Goal: Check status: Check status

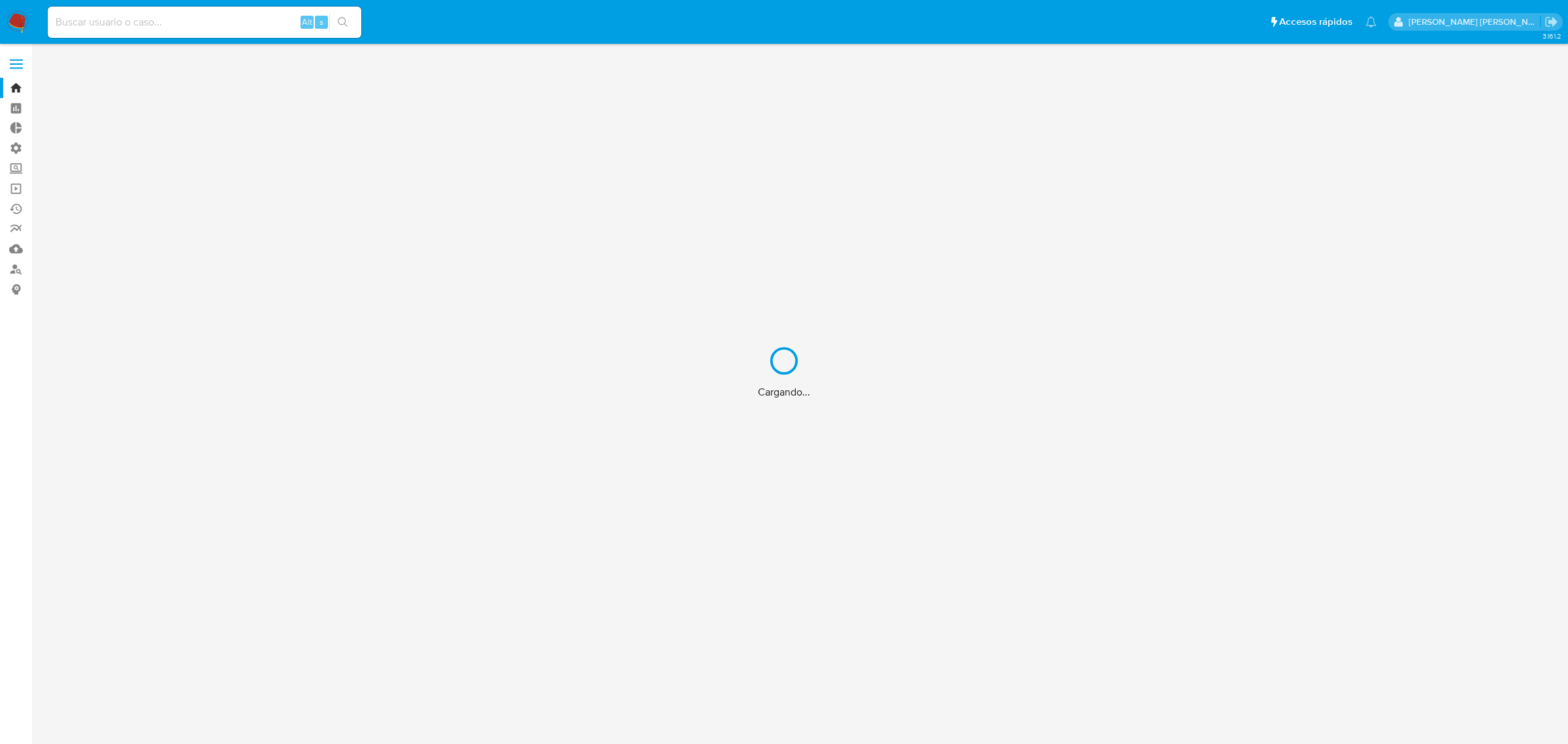
click at [281, 21] on input at bounding box center [204, 21] width 313 height 17
paste input "LuhbX94lLbkCRvL6HfxV4Igb"
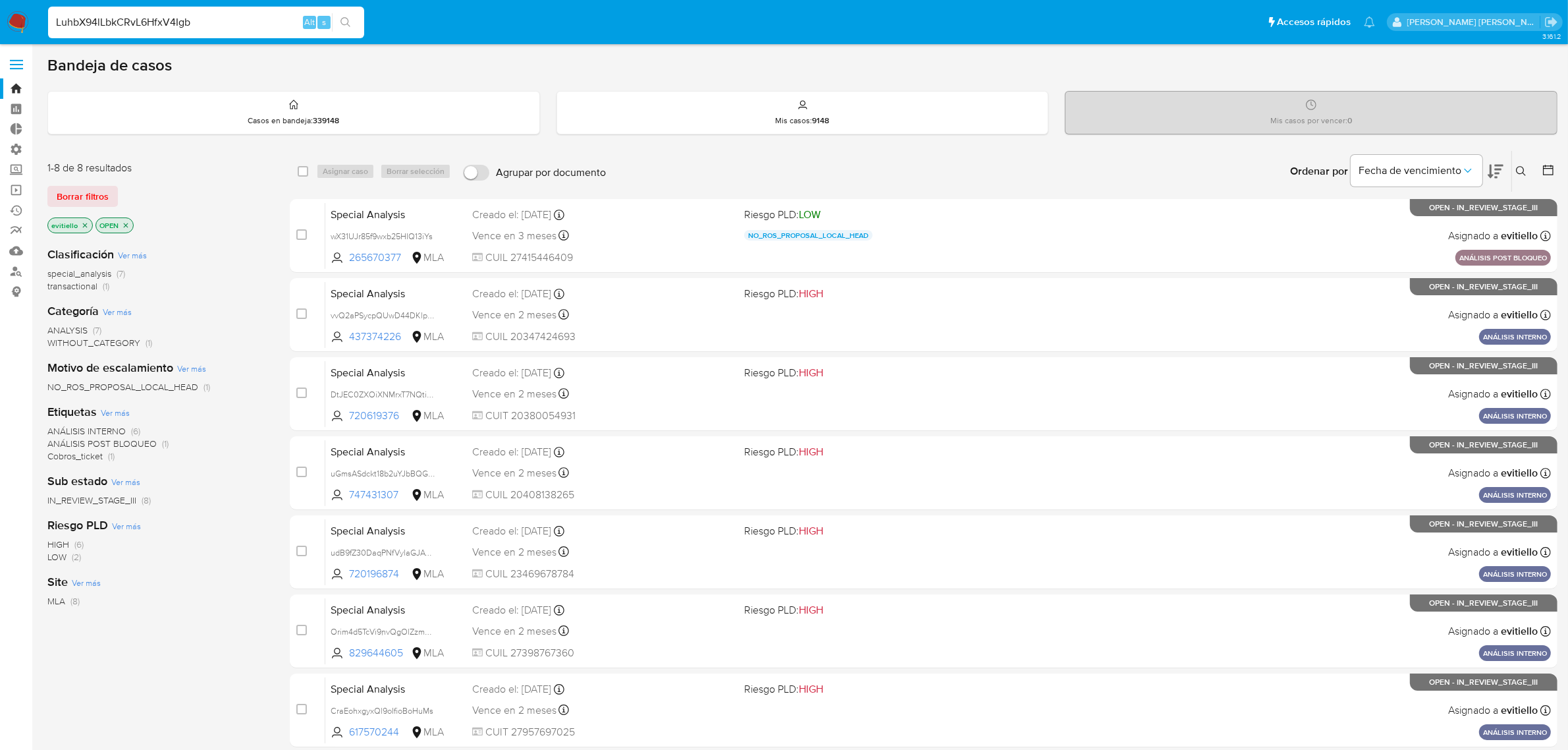
type input "LuhbX94lLbkCRvL6HfxV4Igb"
click at [352, 18] on button "search-icon" at bounding box center [346, 23] width 27 height 18
click at [350, 21] on icon "search-icon" at bounding box center [346, 23] width 11 height 11
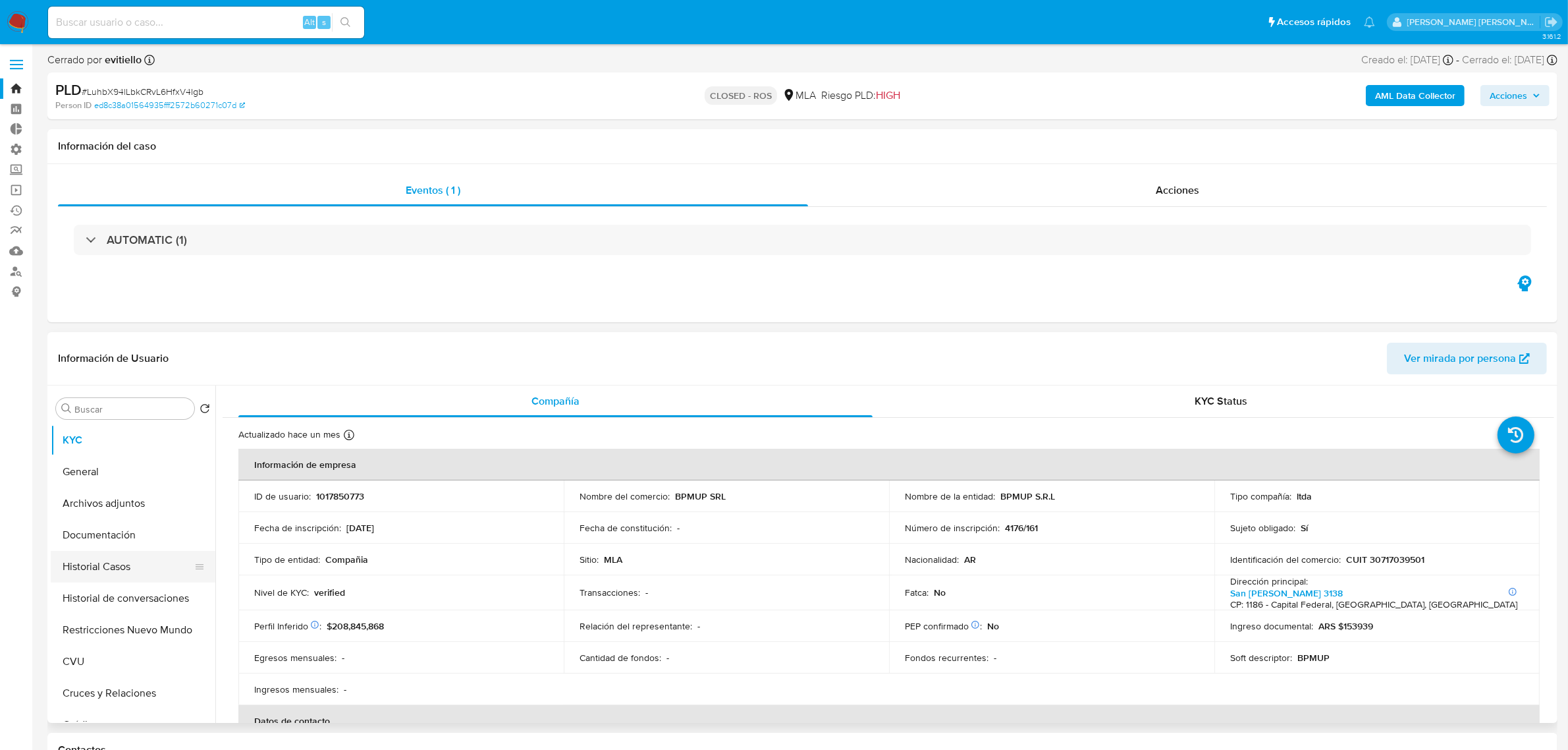
click at [130, 569] on button "Historial Casos" at bounding box center [127, 566] width 154 height 32
select select "10"
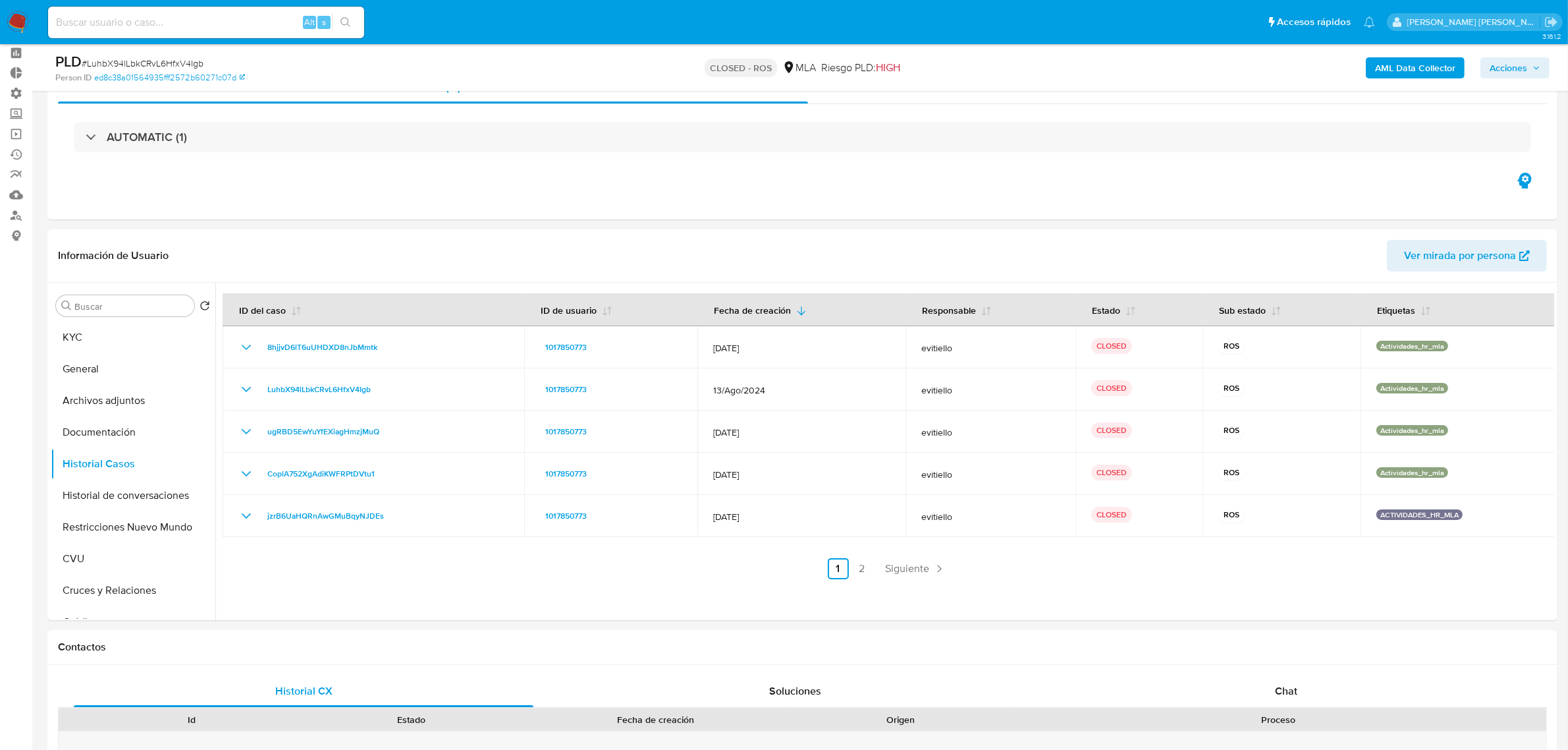
scroll to position [82, 0]
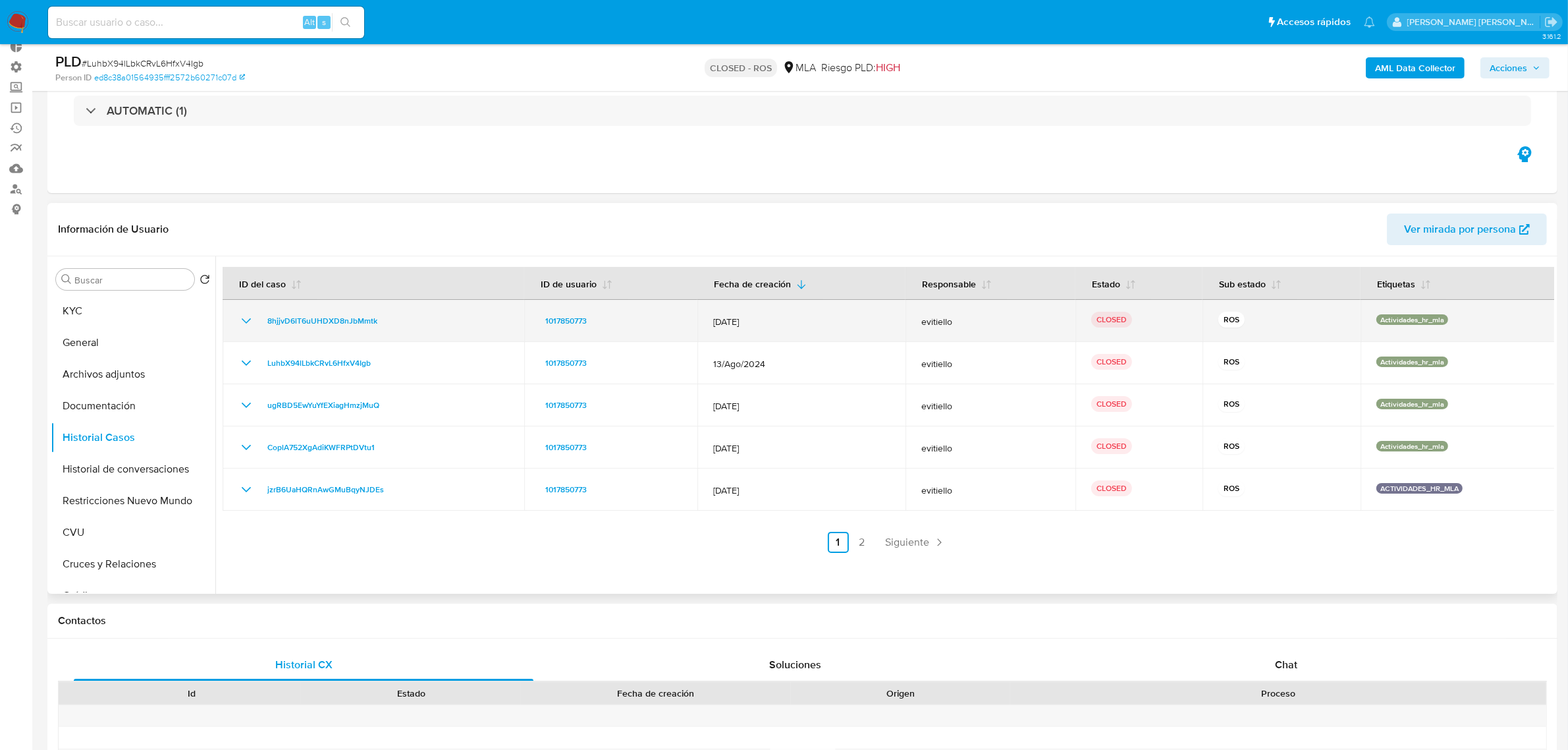
click at [245, 319] on icon "Mostrar/Ocultar" at bounding box center [246, 321] width 16 height 16
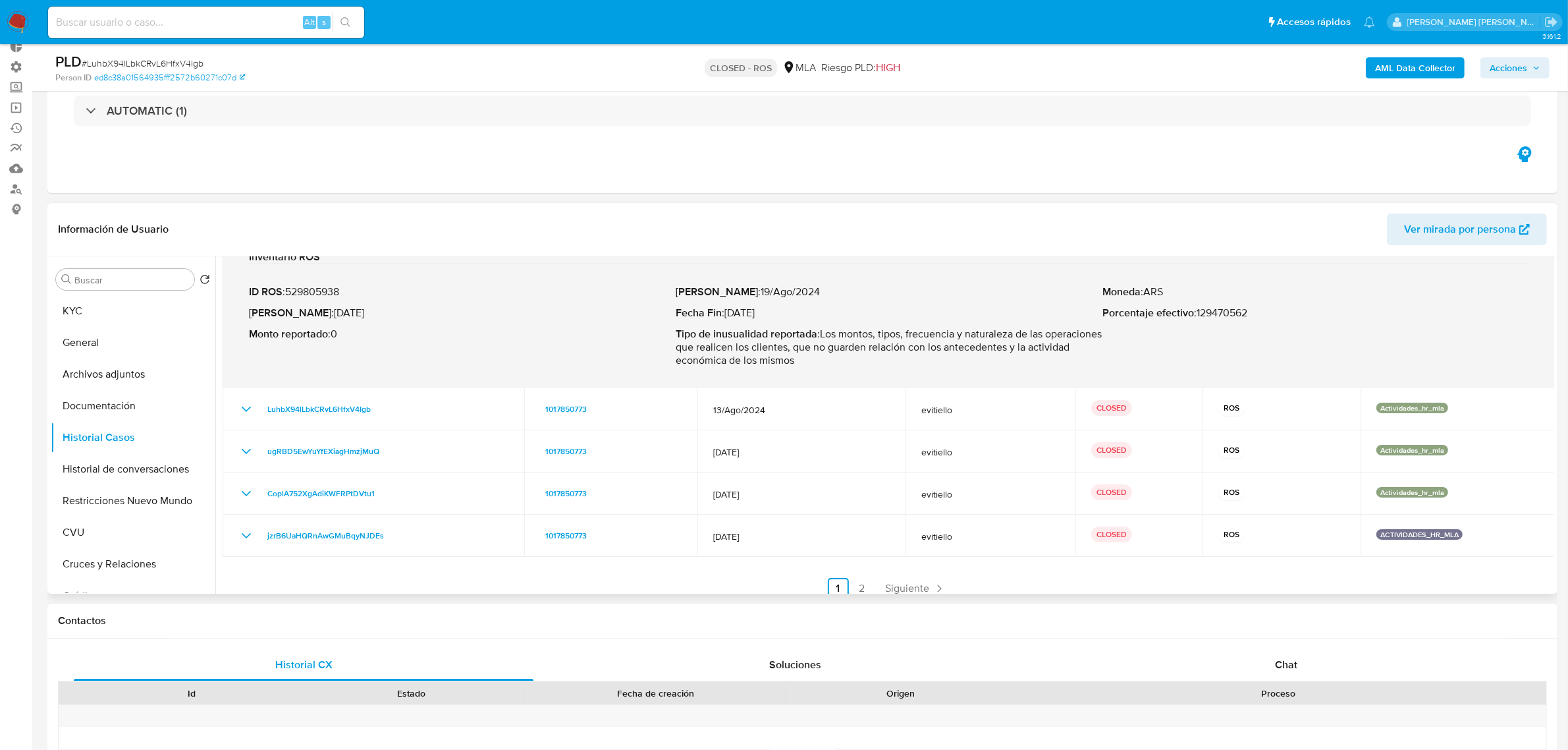
scroll to position [211, 0]
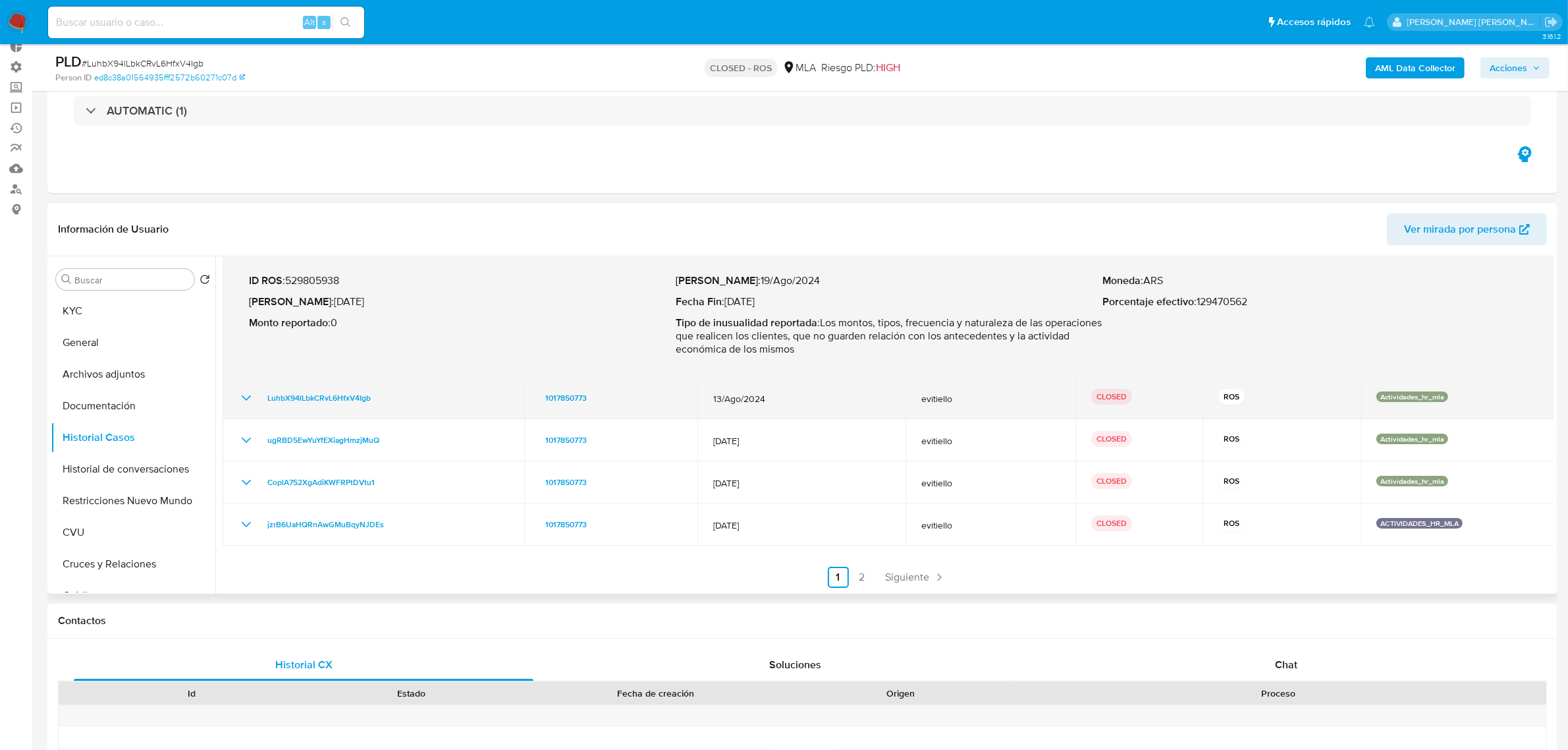
click at [241, 399] on icon "Mostrar/Ocultar" at bounding box center [246, 398] width 16 height 16
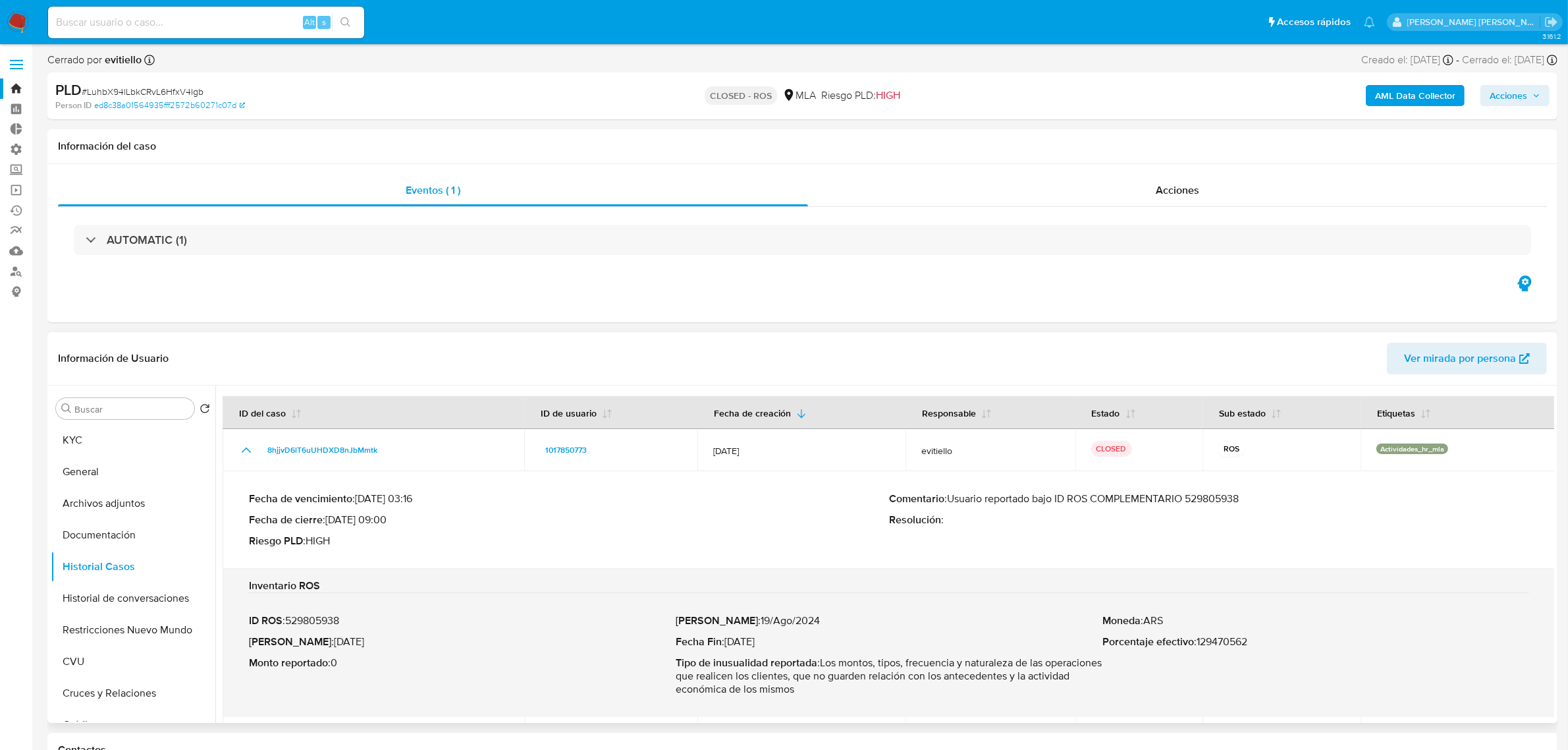
scroll to position [457, 0]
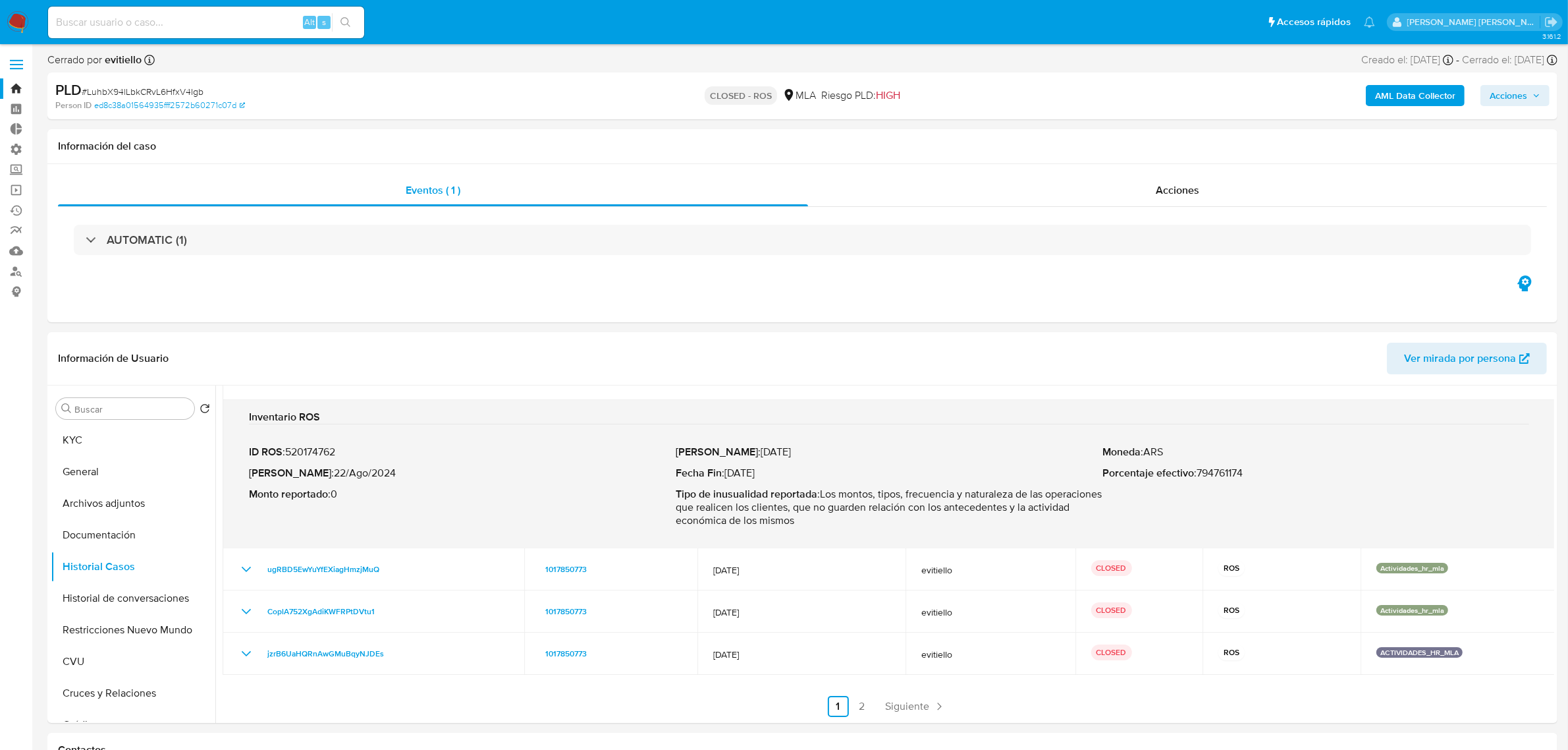
click at [247, 20] on input at bounding box center [206, 22] width 316 height 17
paste input "PW4auDTOapN7JjQ0fDmo3pki"
type input "PW4auDTOapN7JjQ0fDmo3pki"
click at [347, 21] on icon "search-icon" at bounding box center [346, 23] width 11 height 11
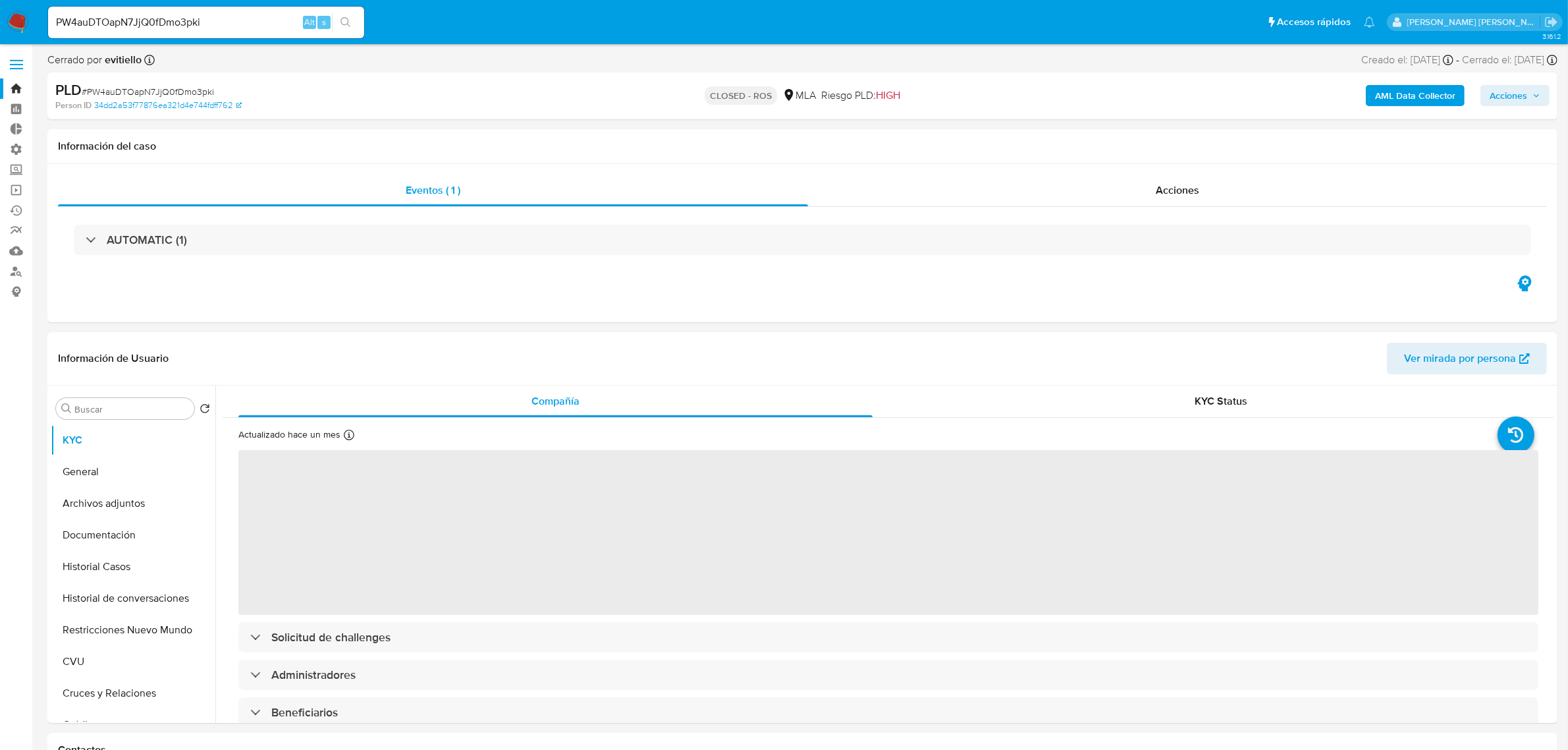
select select "10"
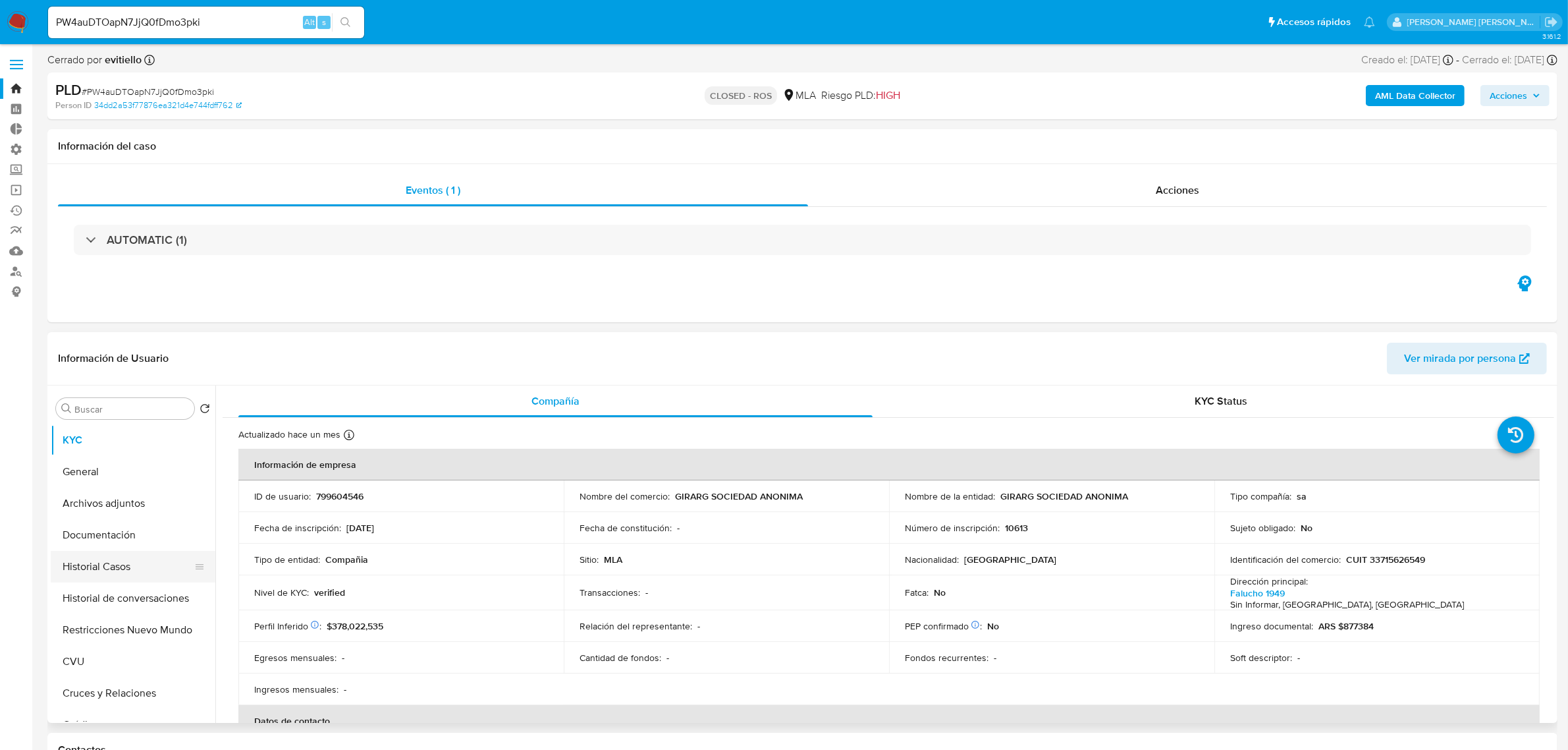
click at [152, 571] on button "Historial Casos" at bounding box center [127, 566] width 154 height 32
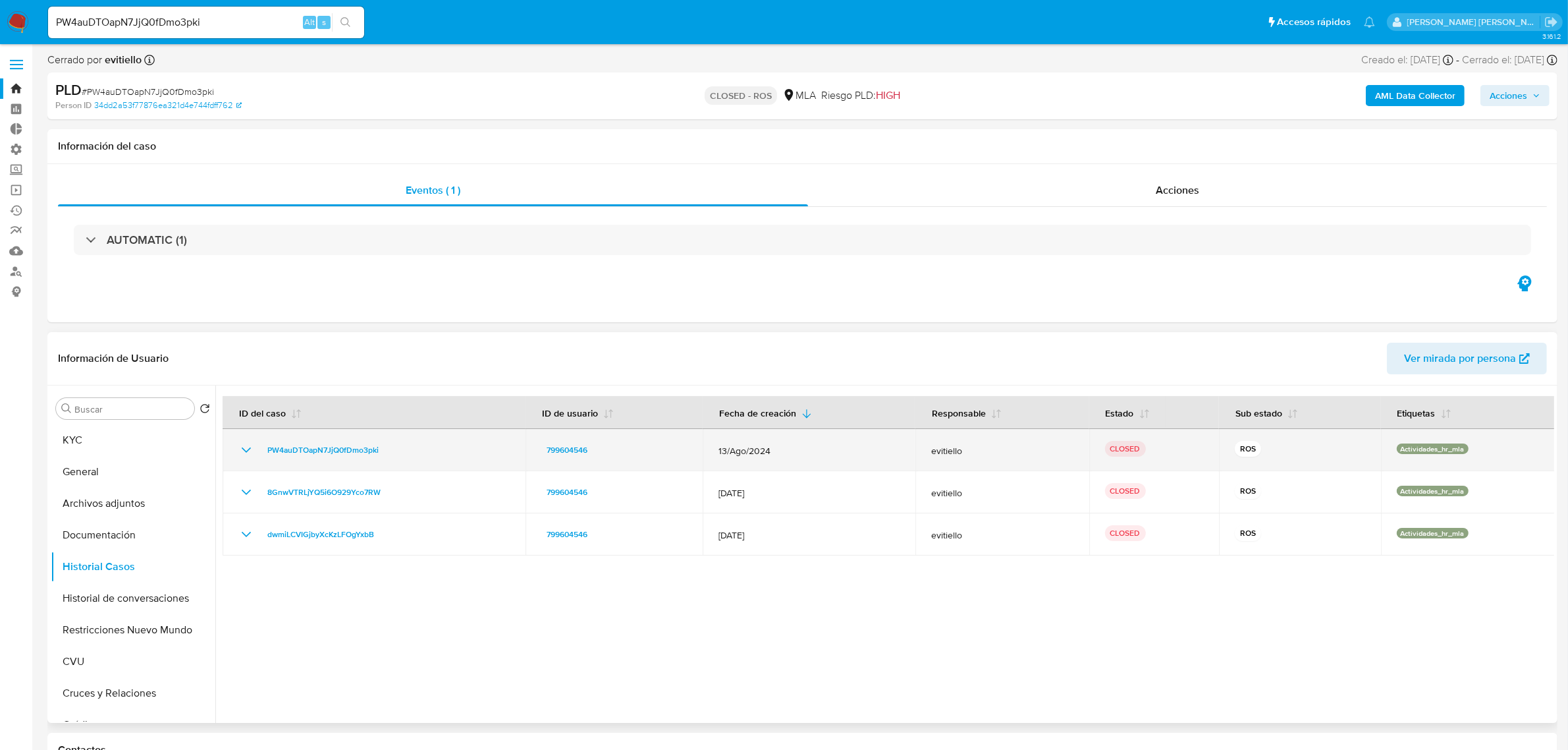
click at [242, 449] on icon "Mostrar/Ocultar" at bounding box center [246, 450] width 9 height 5
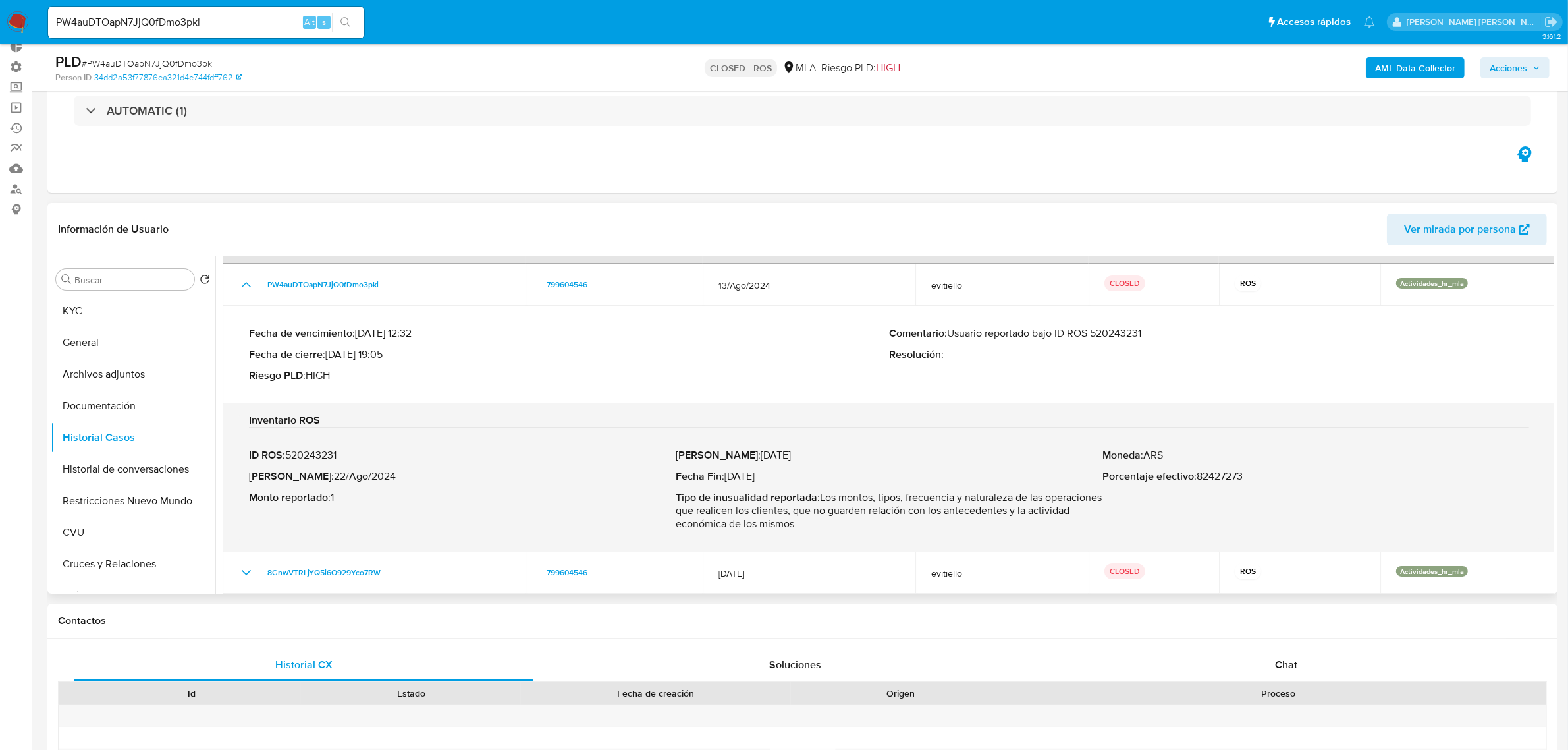
scroll to position [84, 0]
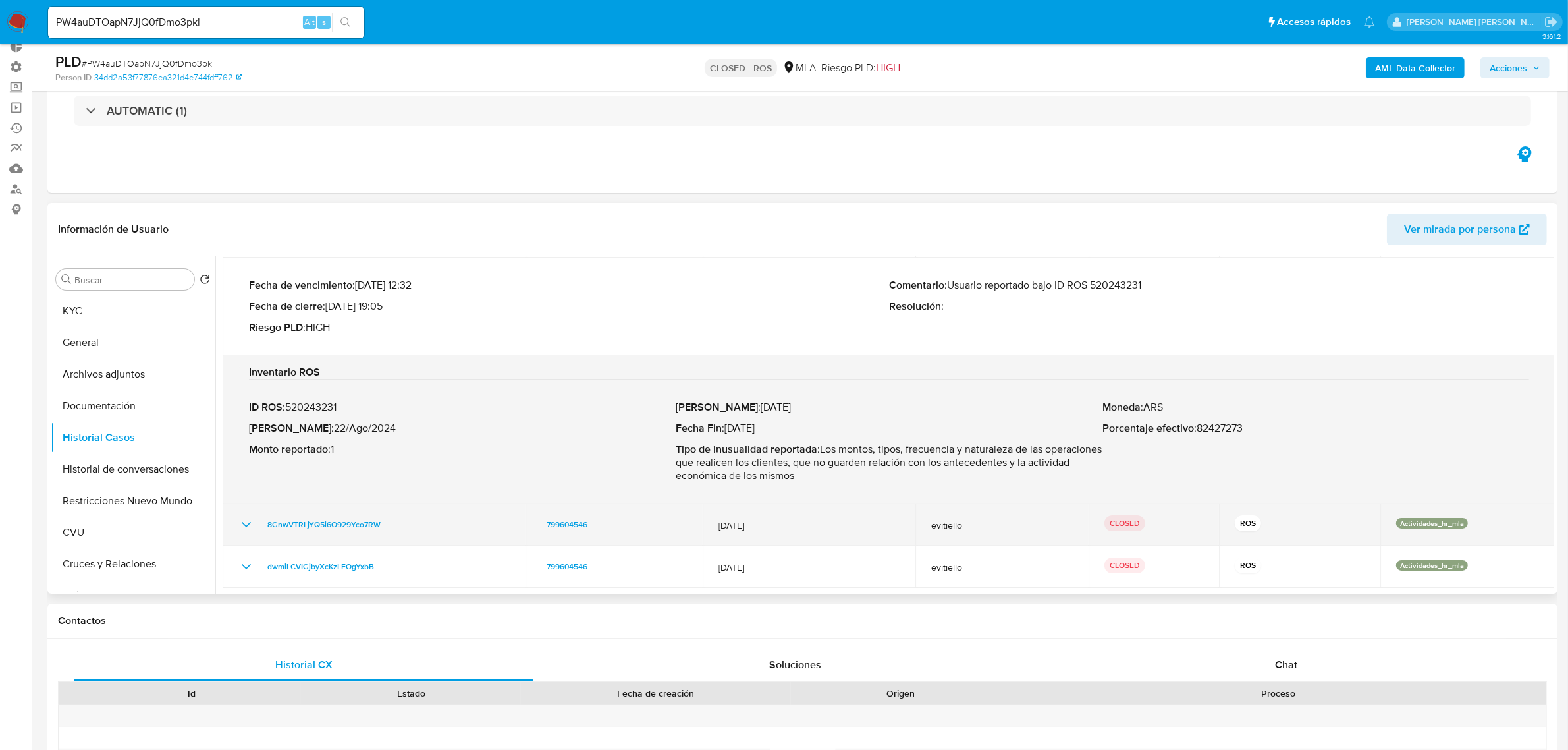
click at [249, 521] on icon "Mostrar/Ocultar" at bounding box center [246, 524] width 16 height 16
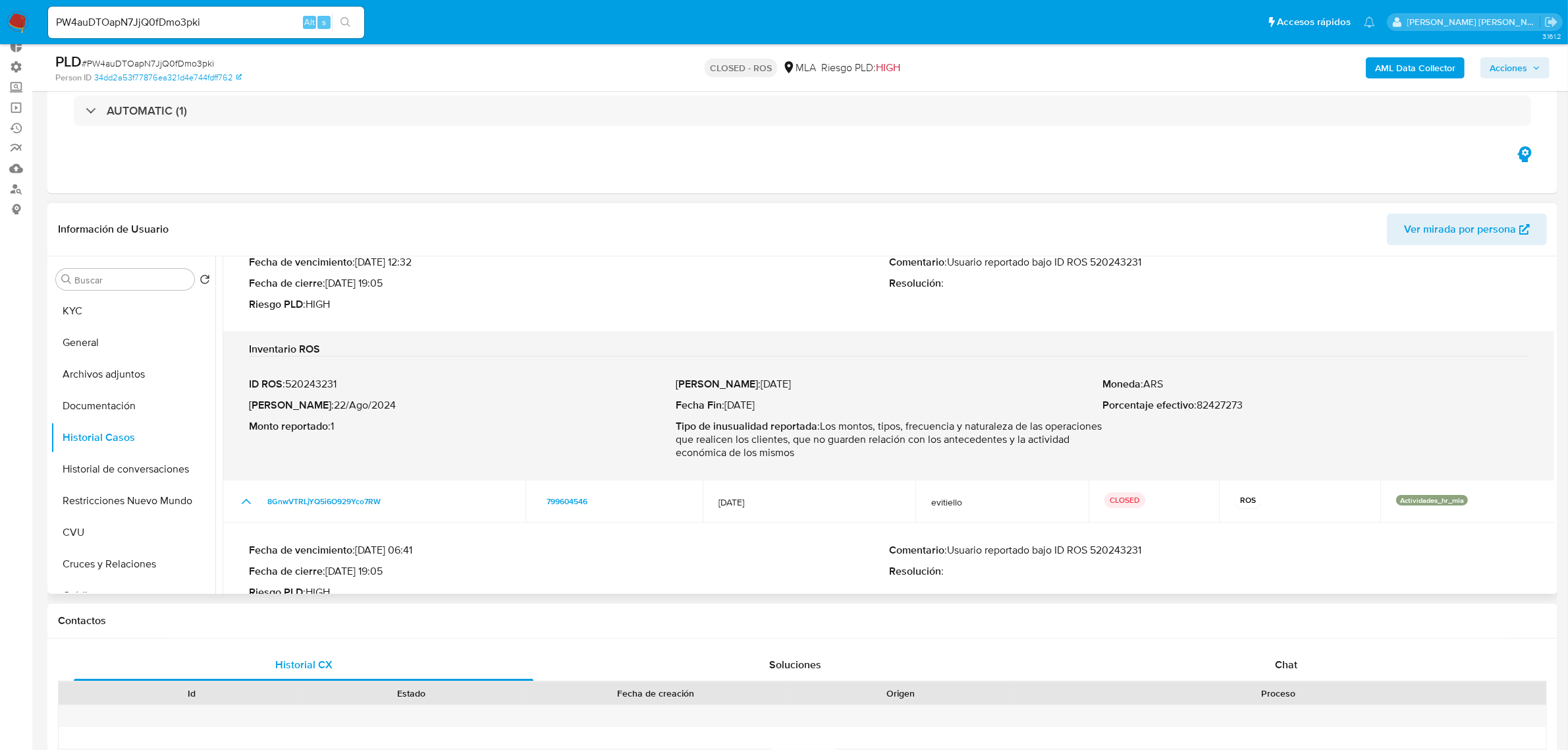
scroll to position [82, 0]
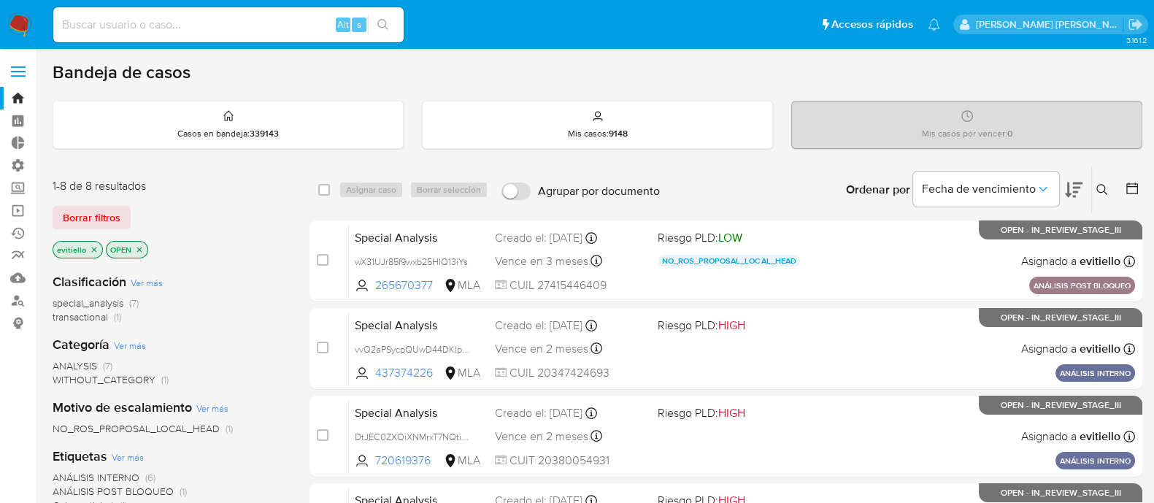
click at [172, 28] on input at bounding box center [228, 24] width 350 height 19
paste input "102086403"
type input "102086403"
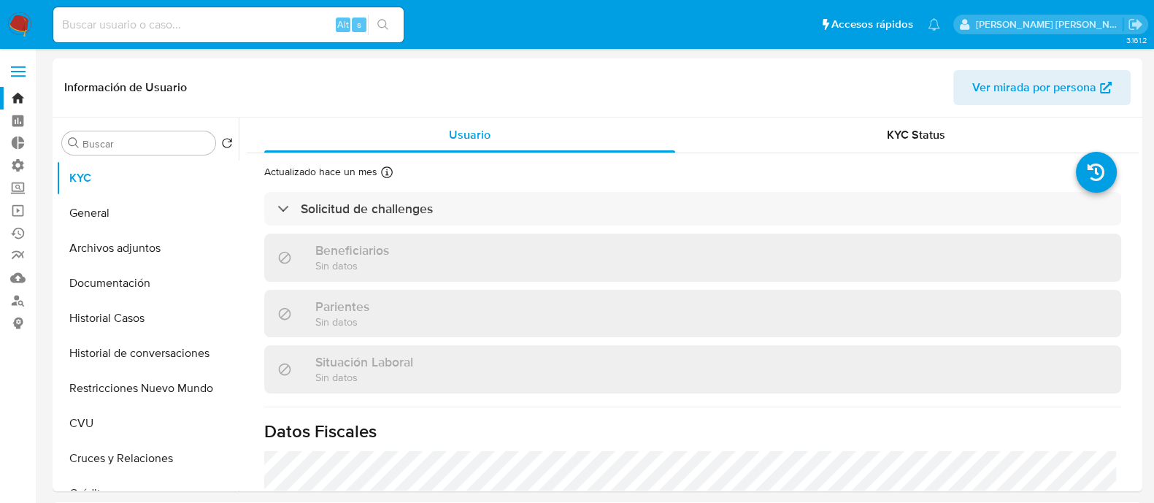
select select "10"
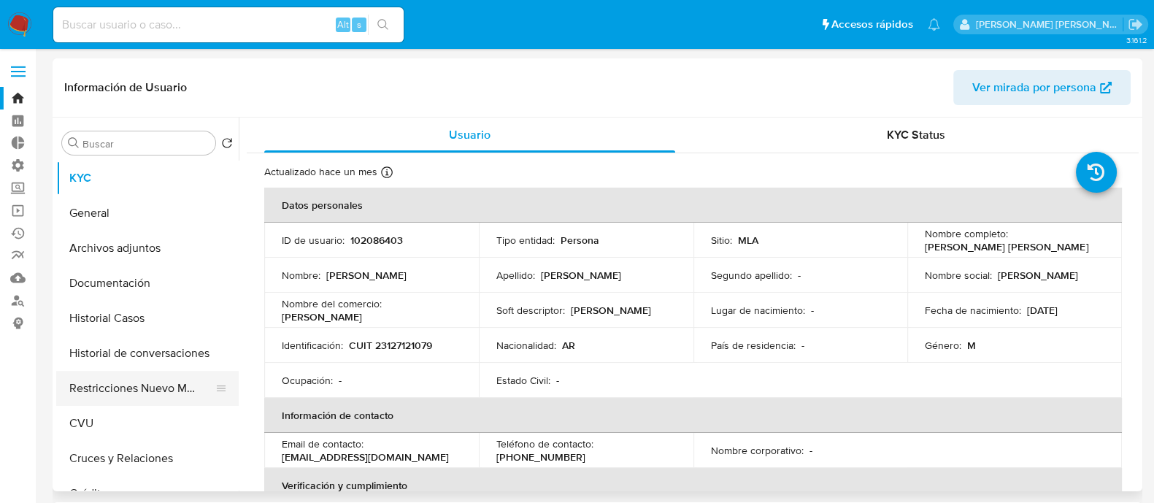
click at [160, 382] on button "Restricciones Nuevo Mundo" at bounding box center [141, 388] width 171 height 35
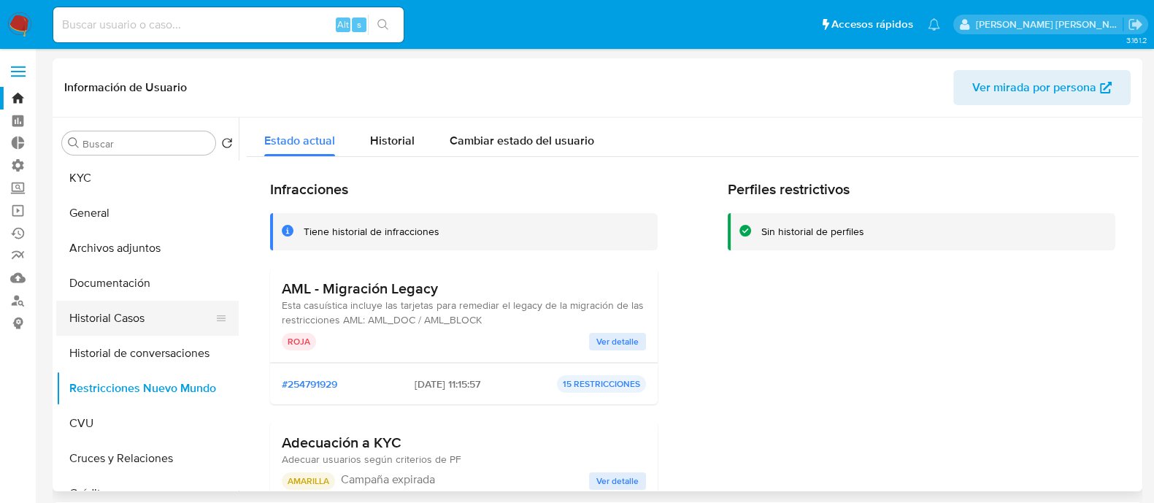
click at [182, 312] on button "Historial Casos" at bounding box center [141, 318] width 171 height 35
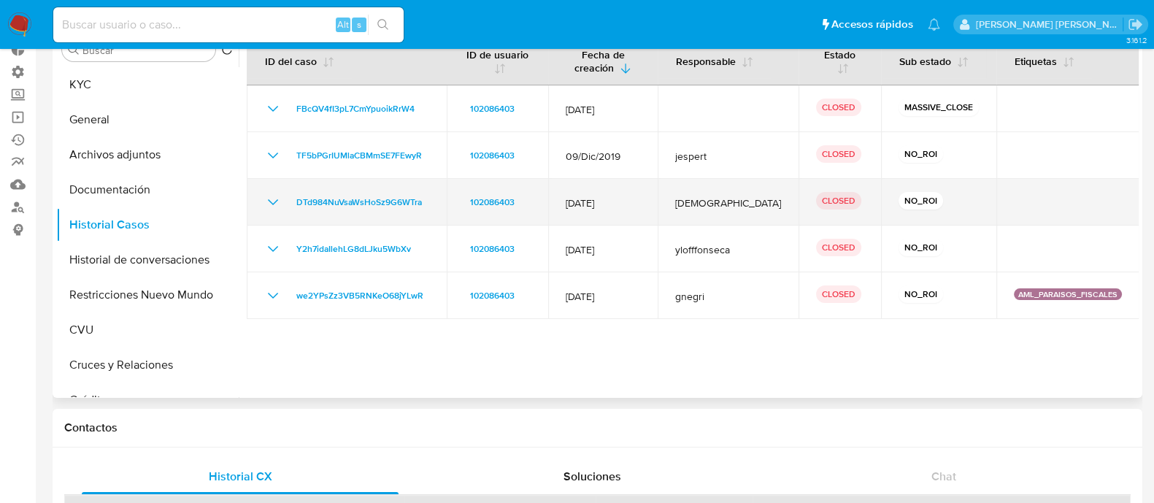
scroll to position [182, 0]
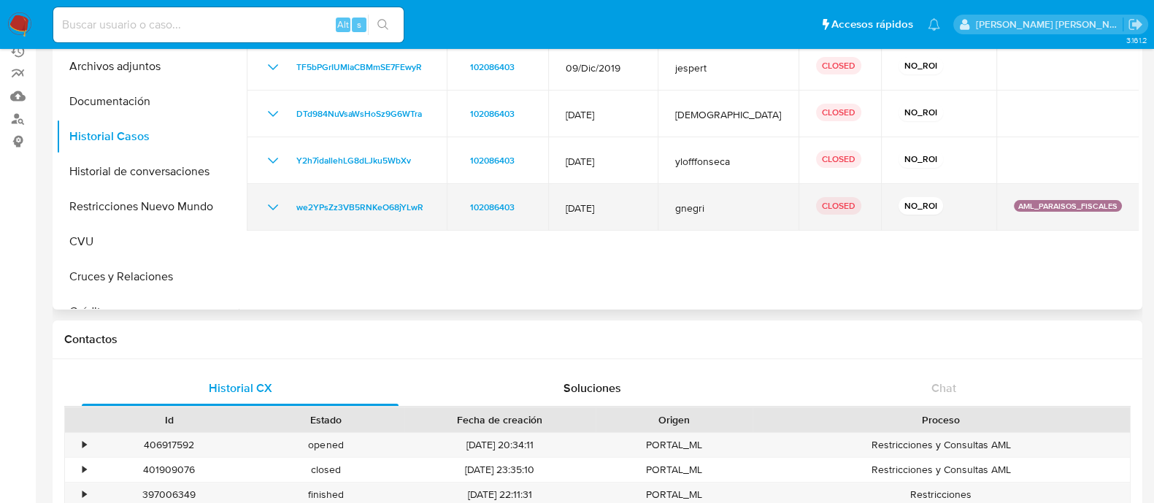
click at [270, 212] on icon "Mostrar/Ocultar" at bounding box center [273, 208] width 18 height 18
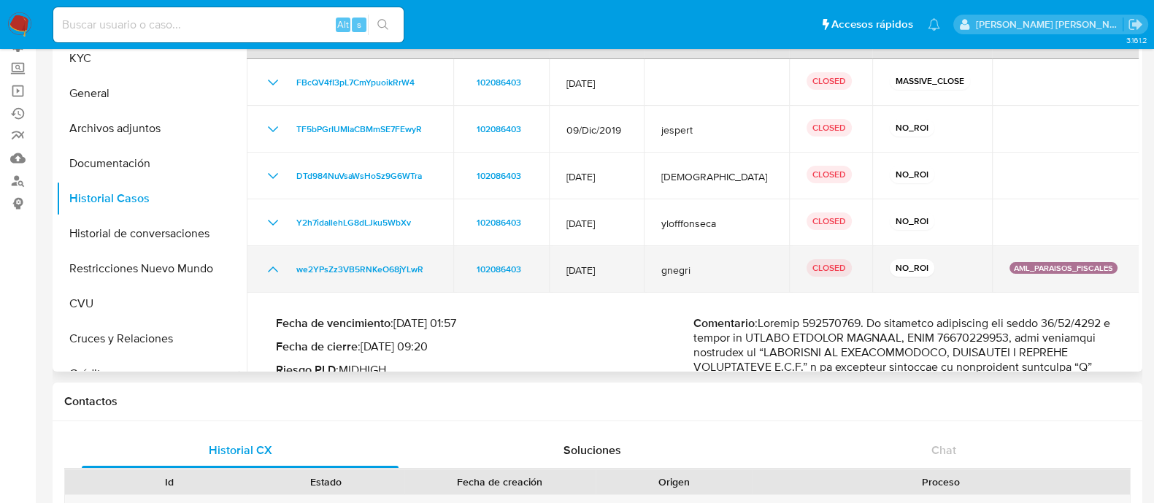
scroll to position [91, 0]
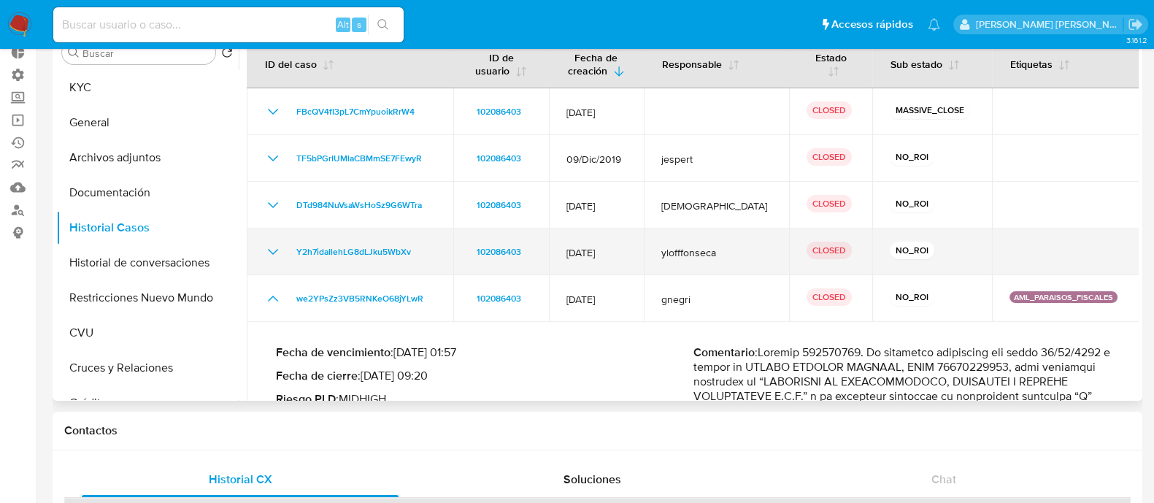
click at [274, 249] on icon "Mostrar/Ocultar" at bounding box center [273, 252] width 18 height 18
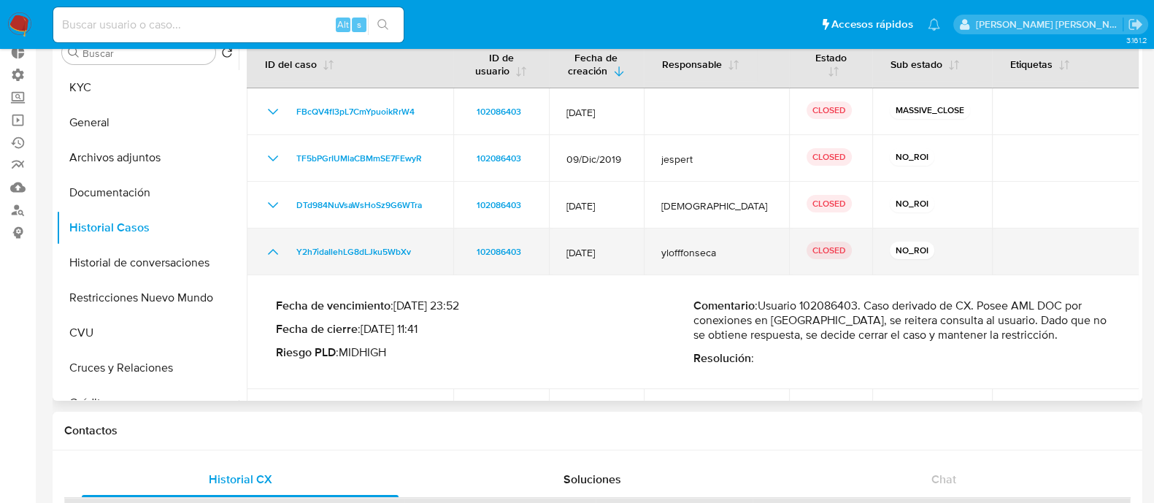
click at [274, 249] on icon "Mostrar/Ocultar" at bounding box center [273, 252] width 18 height 18
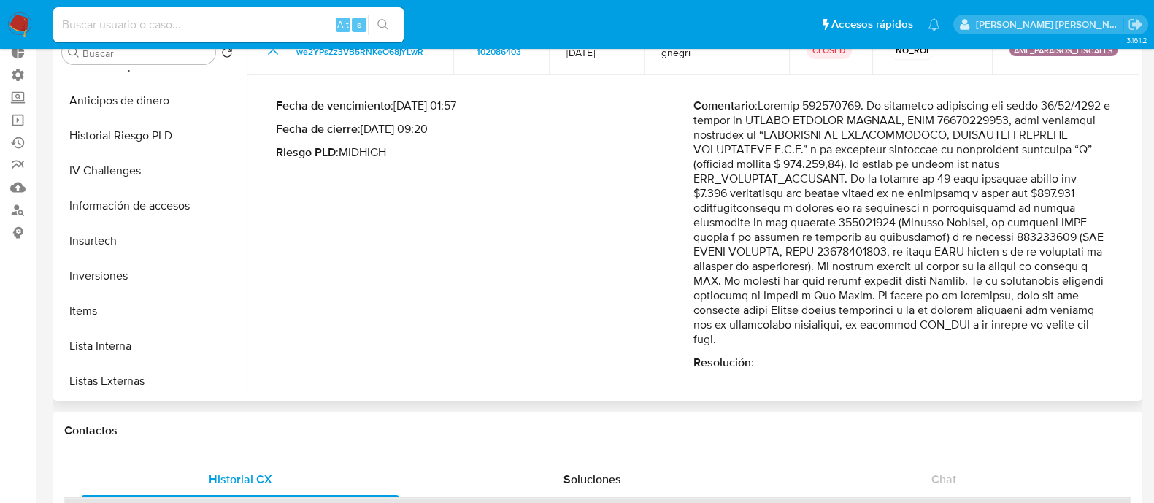
scroll to position [729, 0]
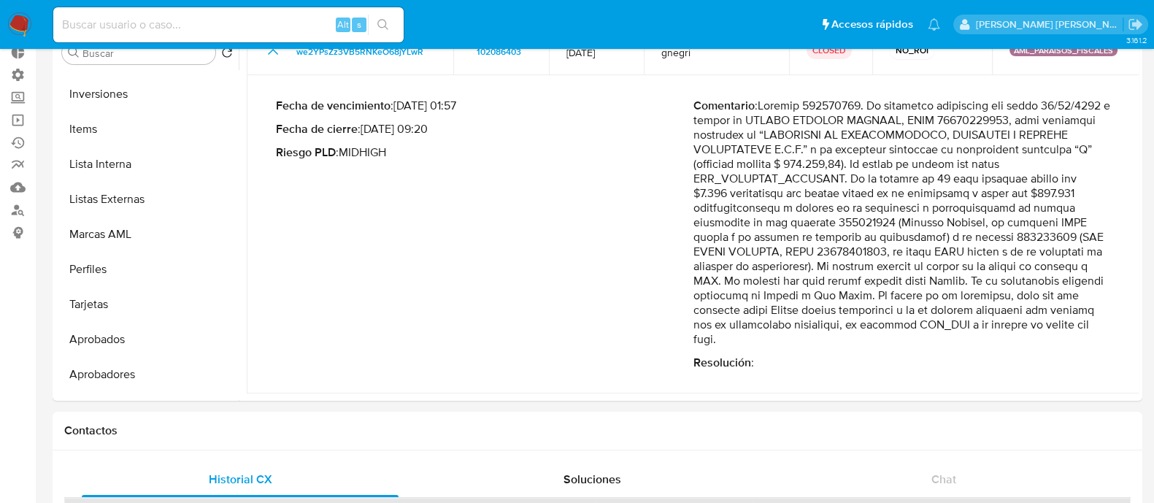
click at [239, 27] on input at bounding box center [228, 24] width 350 height 19
paste input "vEI1hlAyXDc5ChYBPaqqgReo"
type input "vEI1hlAyXDc5ChYBPaqqgReo"
click at [390, 26] on button "search-icon" at bounding box center [383, 25] width 30 height 20
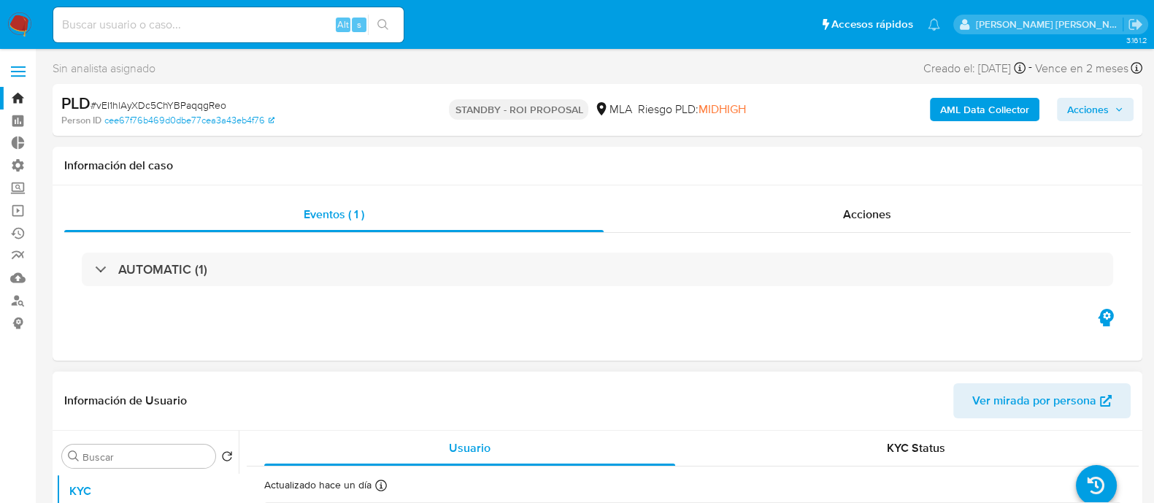
select select "10"
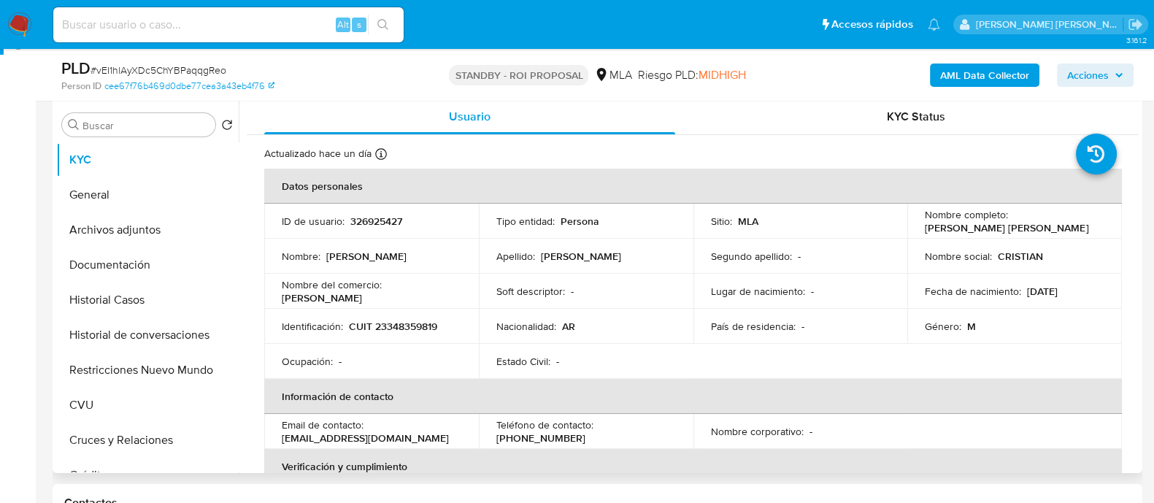
scroll to position [456, 0]
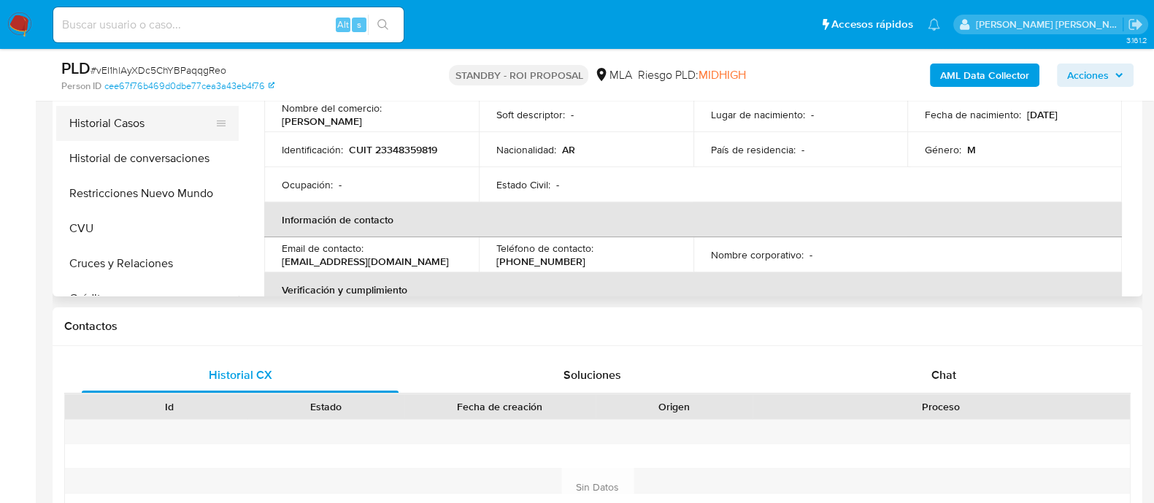
click at [169, 130] on button "Historial Casos" at bounding box center [141, 123] width 171 height 35
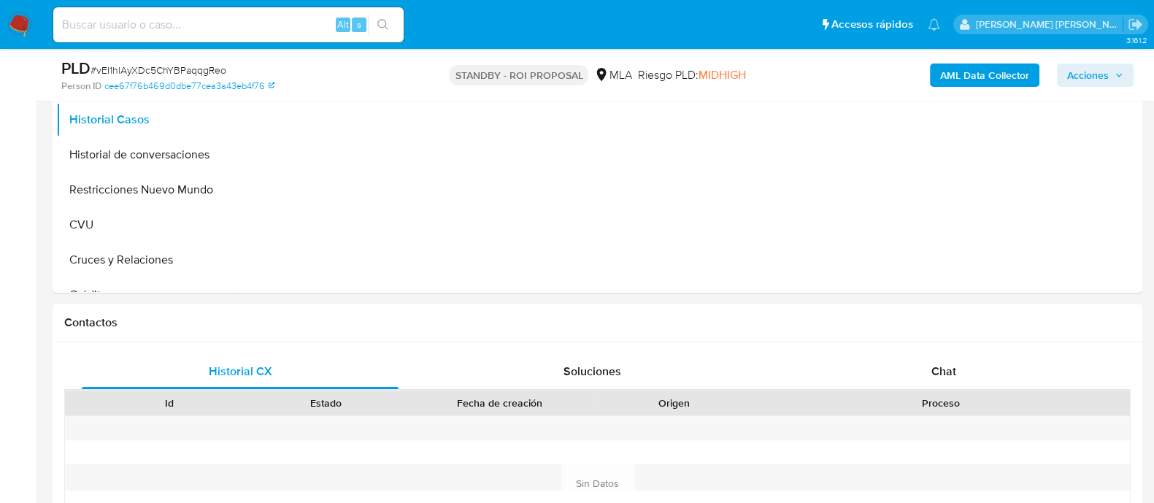
scroll to position [277, 0]
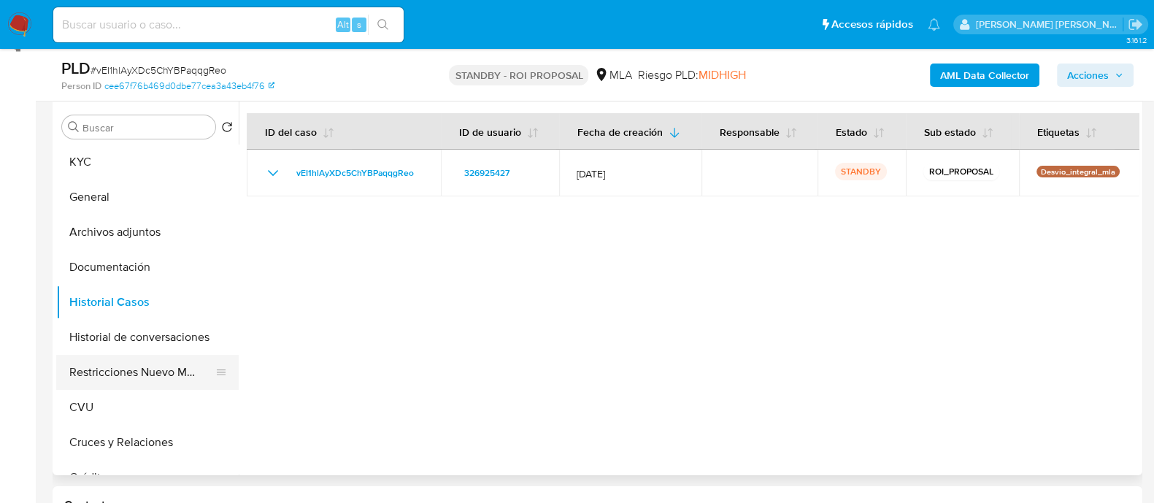
click at [174, 365] on button "Restricciones Nuevo Mundo" at bounding box center [141, 372] width 171 height 35
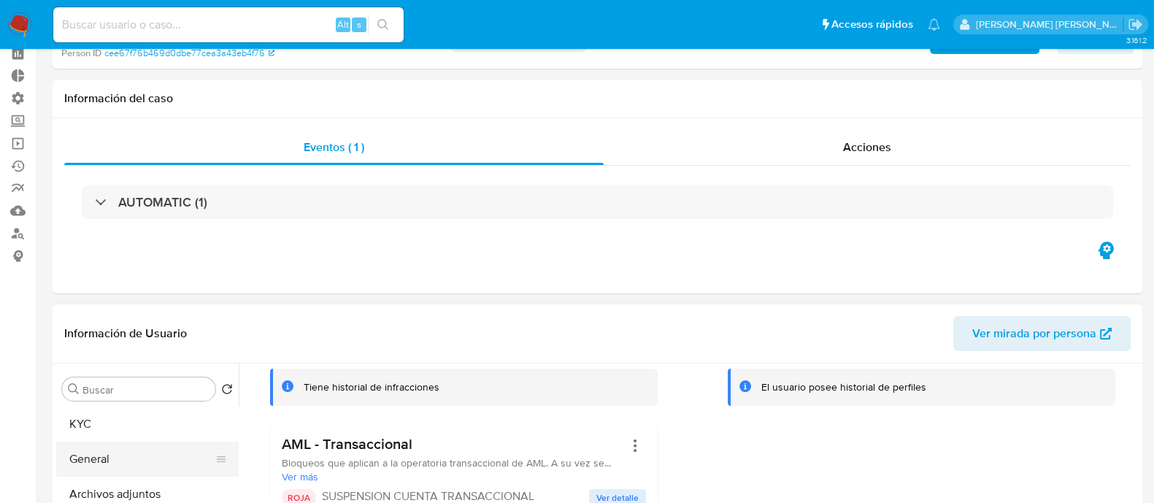
scroll to position [95, 0]
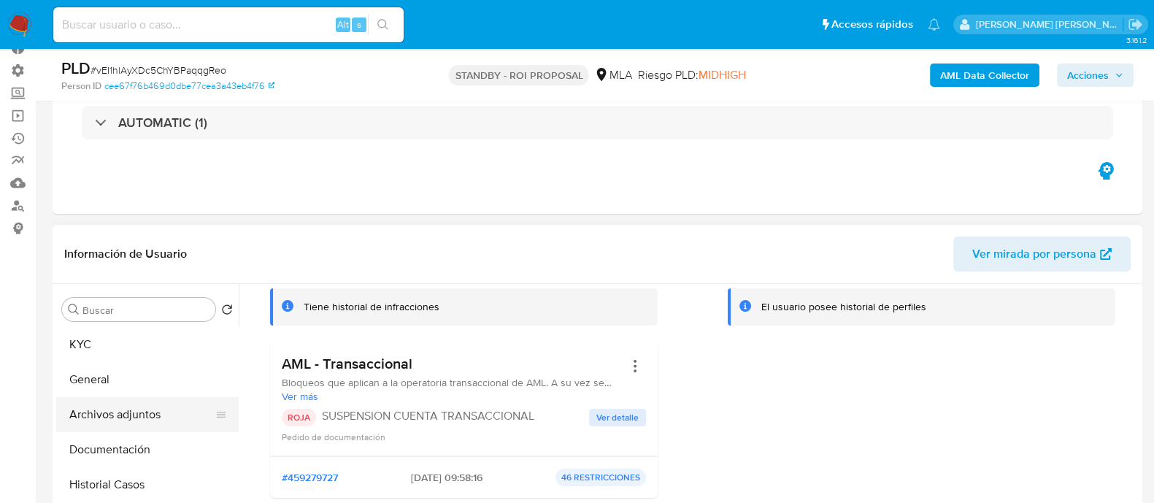
click at [112, 409] on button "Archivos adjuntos" at bounding box center [141, 414] width 171 height 35
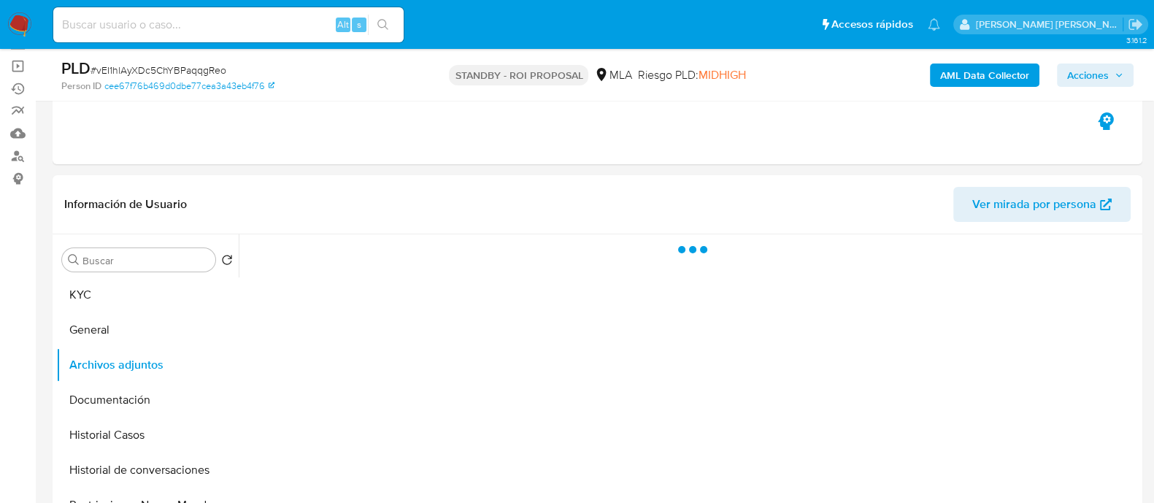
scroll to position [186, 0]
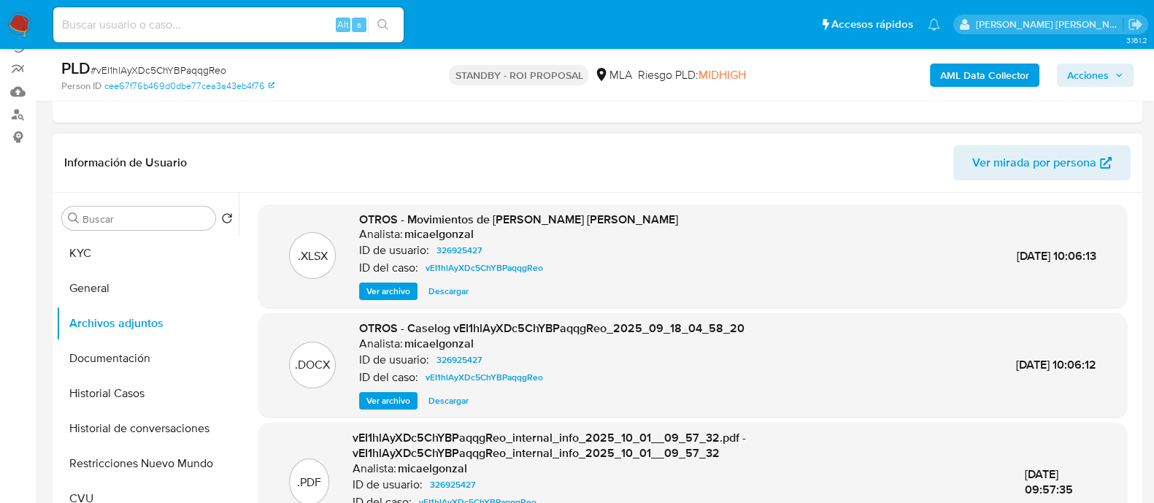
click at [454, 393] on span "Descargar" at bounding box center [448, 400] width 40 height 15
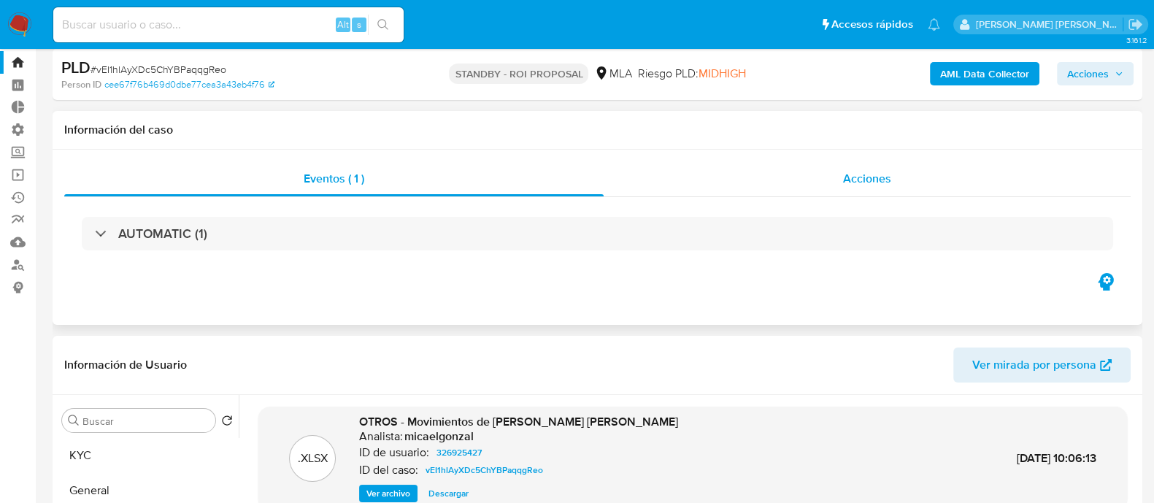
scroll to position [0, 0]
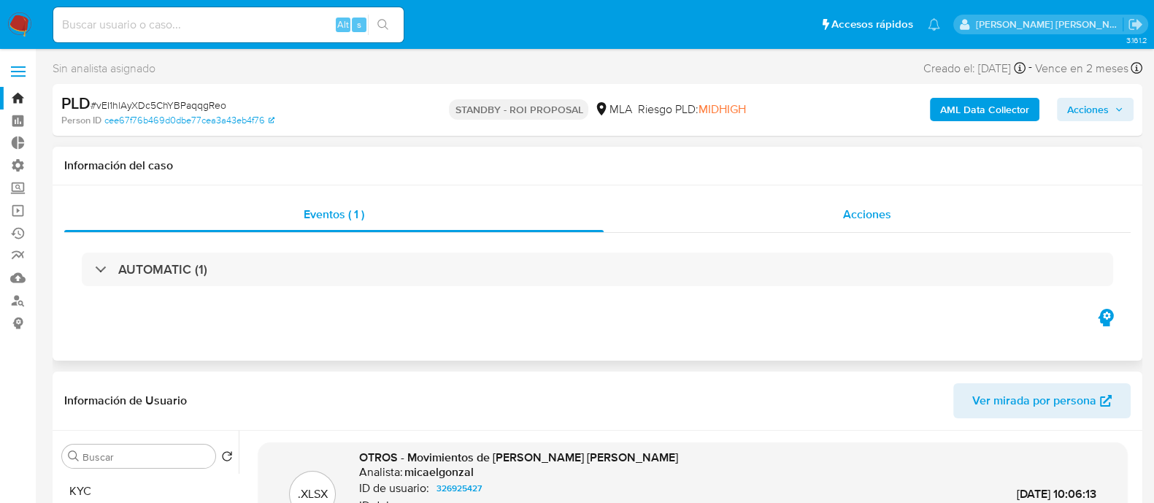
click at [832, 221] on div "Acciones" at bounding box center [867, 214] width 527 height 35
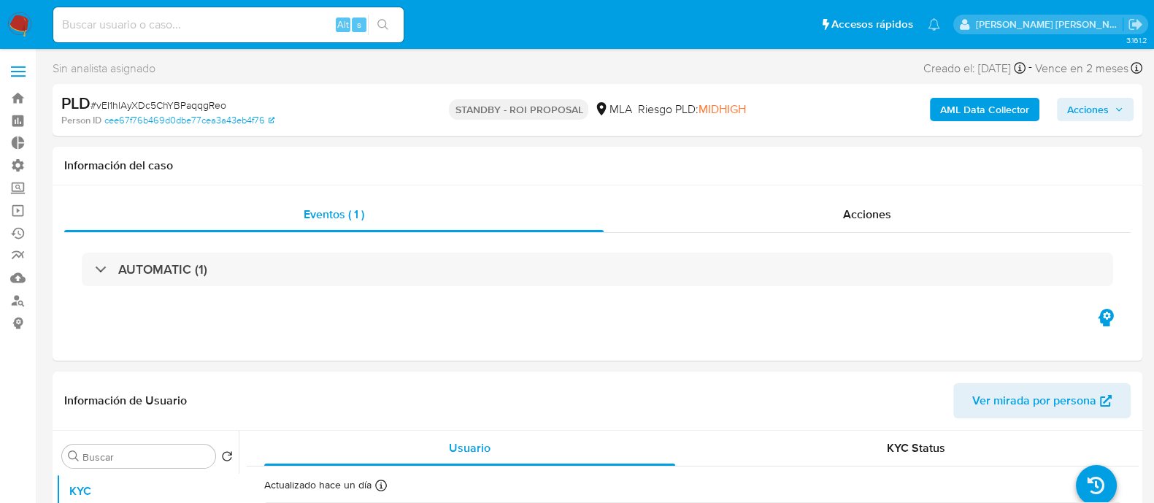
select select "10"
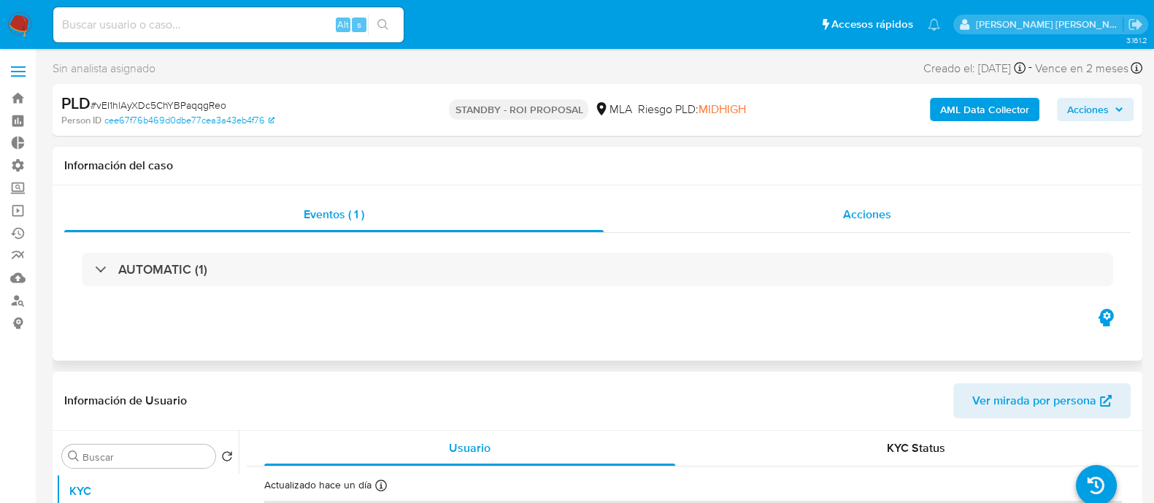
click at [890, 218] on span "Acciones" at bounding box center [867, 214] width 48 height 17
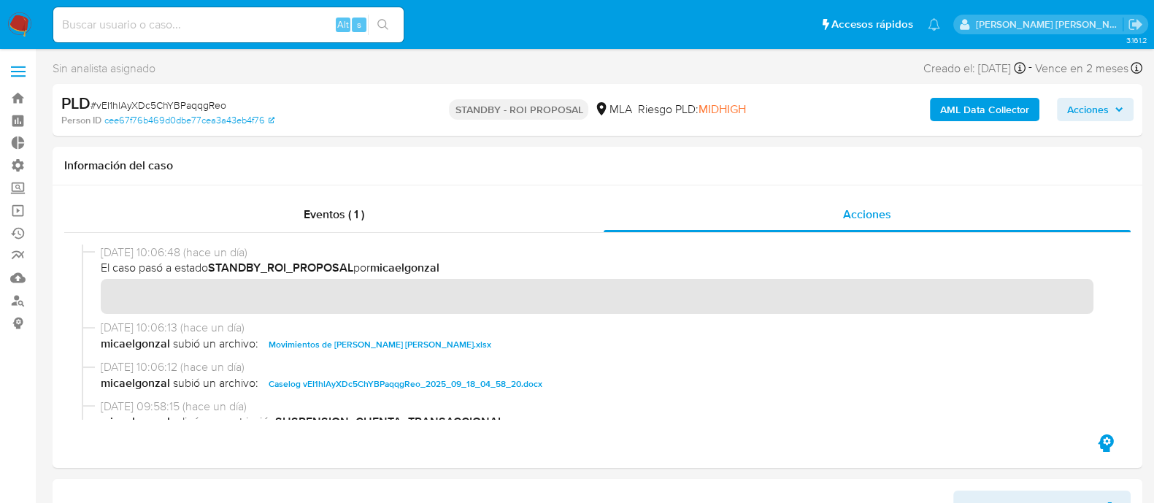
click at [264, 27] on input at bounding box center [228, 24] width 350 height 19
paste input "vMpC9YzIq003y837C54jebUT"
type input "vMpC9YzIq003y837C54jebUT"
click at [381, 20] on icon "search-icon" at bounding box center [383, 25] width 12 height 12
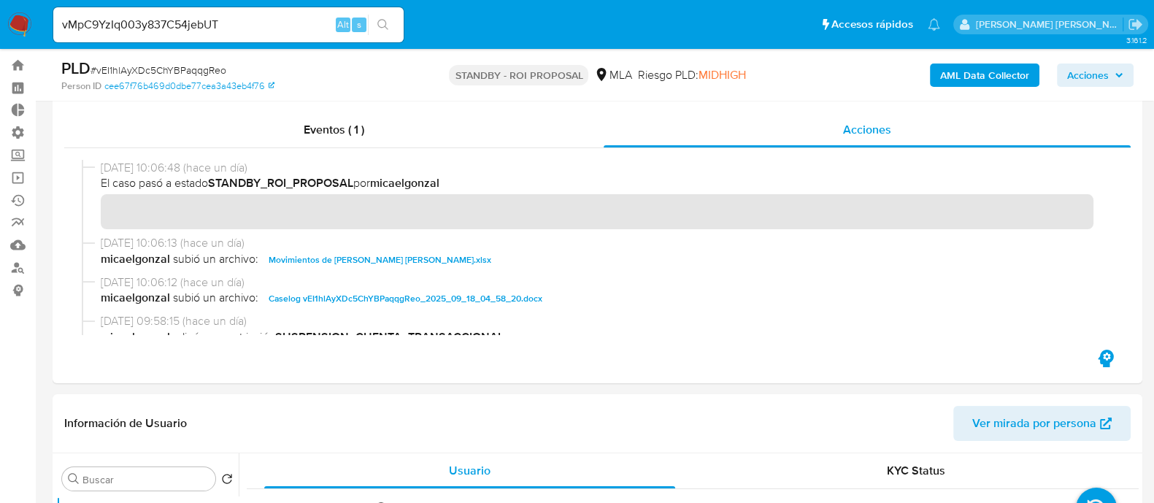
scroll to position [364, 0]
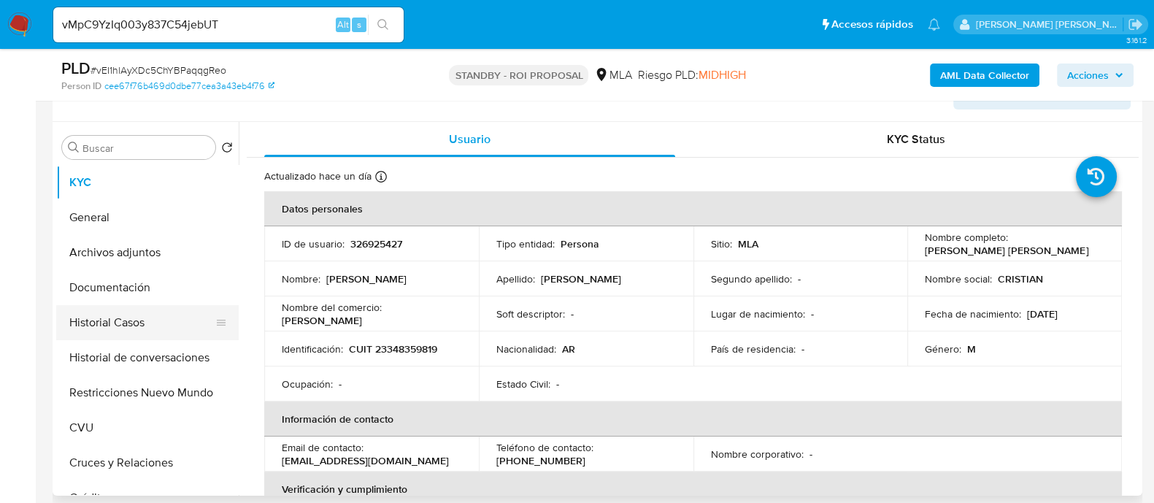
click at [153, 328] on button "Historial Casos" at bounding box center [141, 322] width 171 height 35
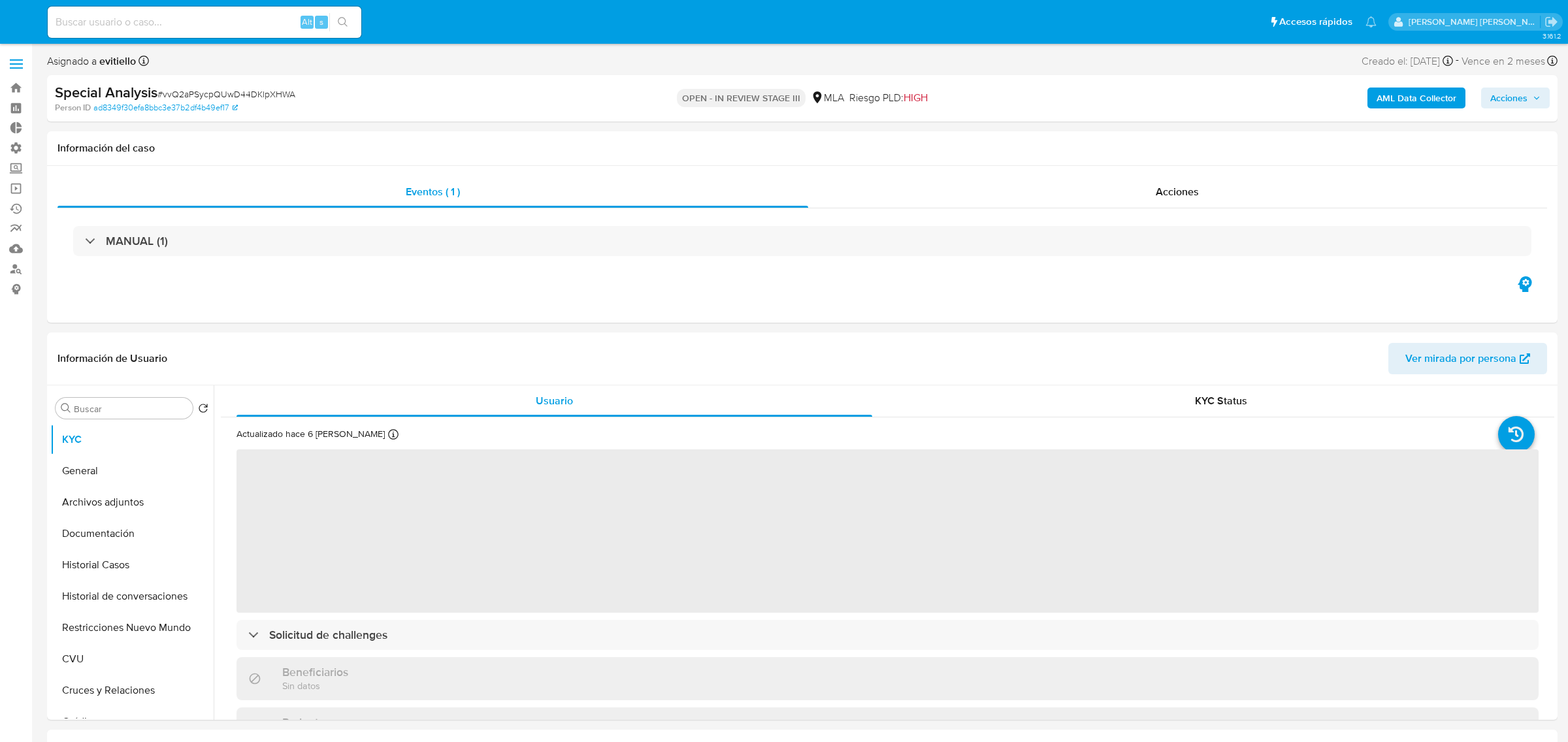
select select "10"
